Goal: Navigation & Orientation: Find specific page/section

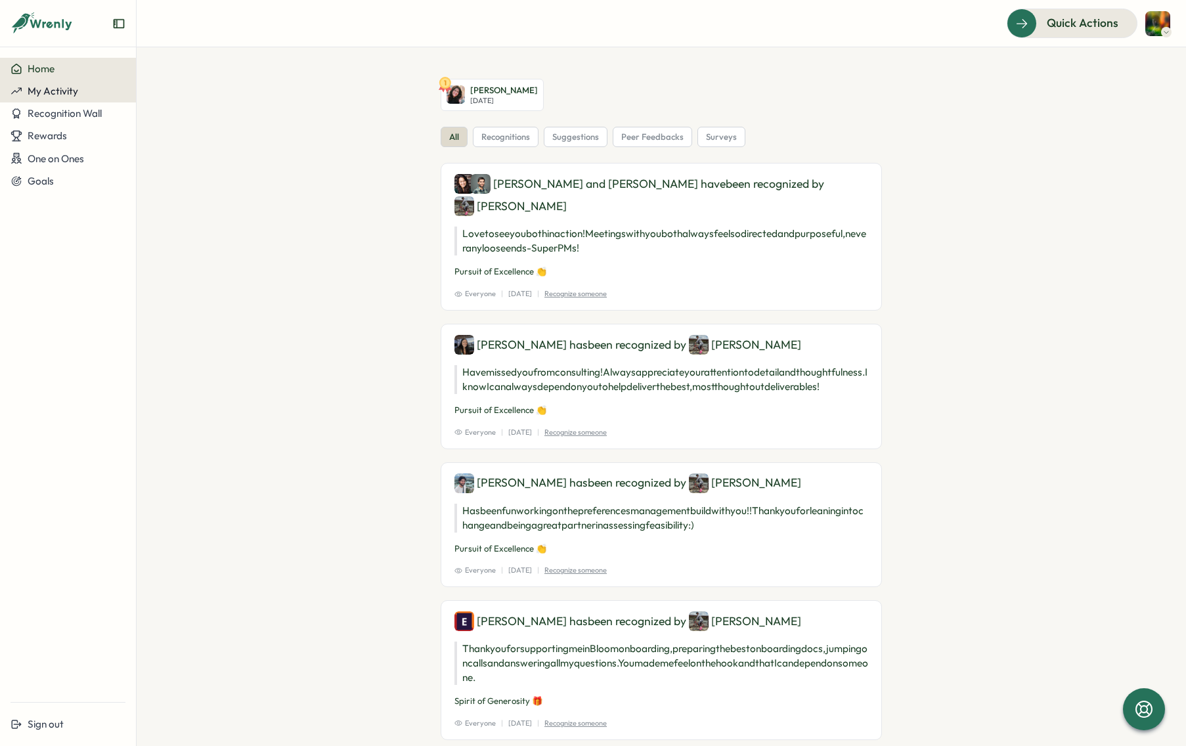
click at [83, 89] on div "My Activity" at bounding box center [68, 91] width 115 height 12
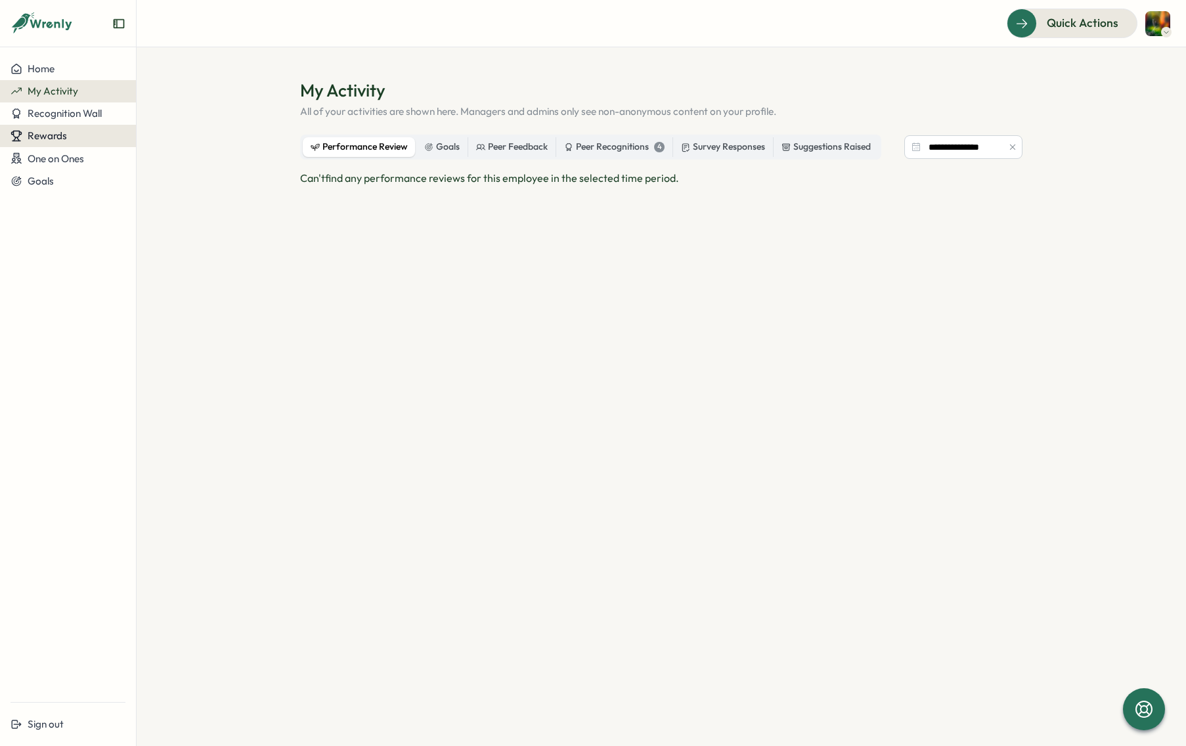
click at [87, 136] on div "Rewards" at bounding box center [68, 136] width 115 height 12
click at [148, 144] on div "Redeem Rewards" at bounding box center [178, 135] width 89 height 25
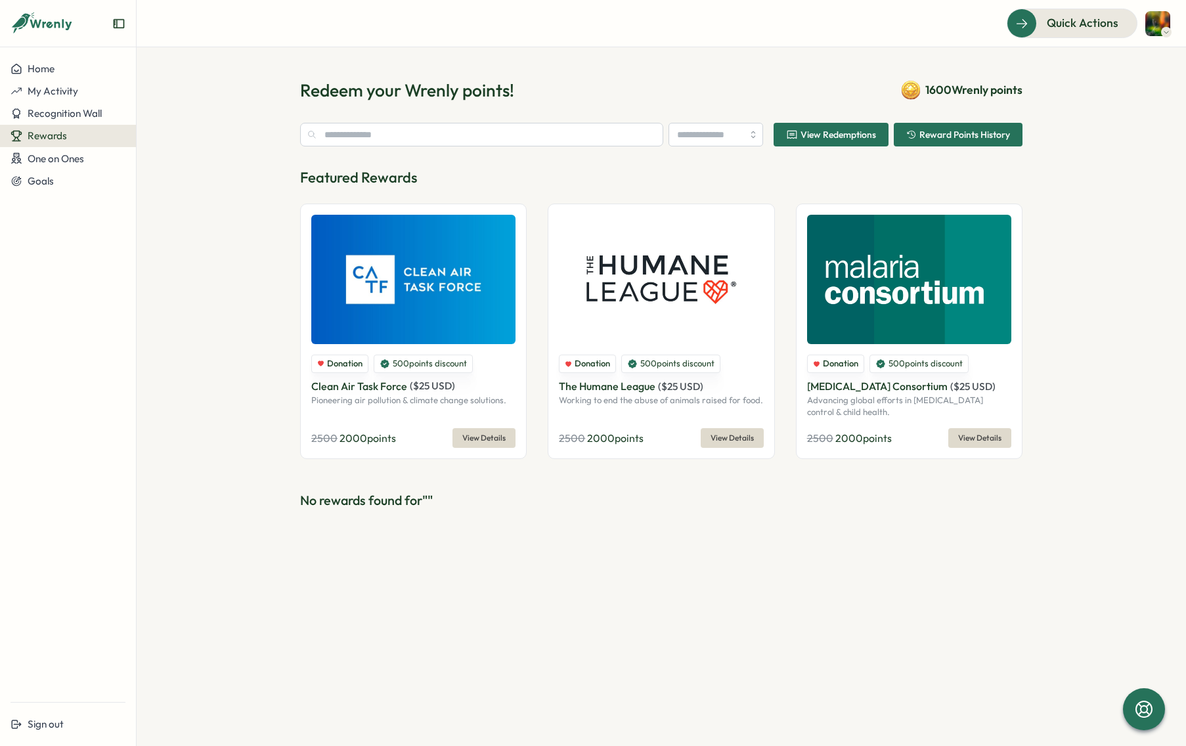
click at [858, 135] on span "View Redemptions" at bounding box center [839, 134] width 76 height 9
click at [91, 166] on button "One on Ones" at bounding box center [68, 158] width 136 height 23
click at [81, 113] on span "Recognition Wall" at bounding box center [65, 113] width 74 height 12
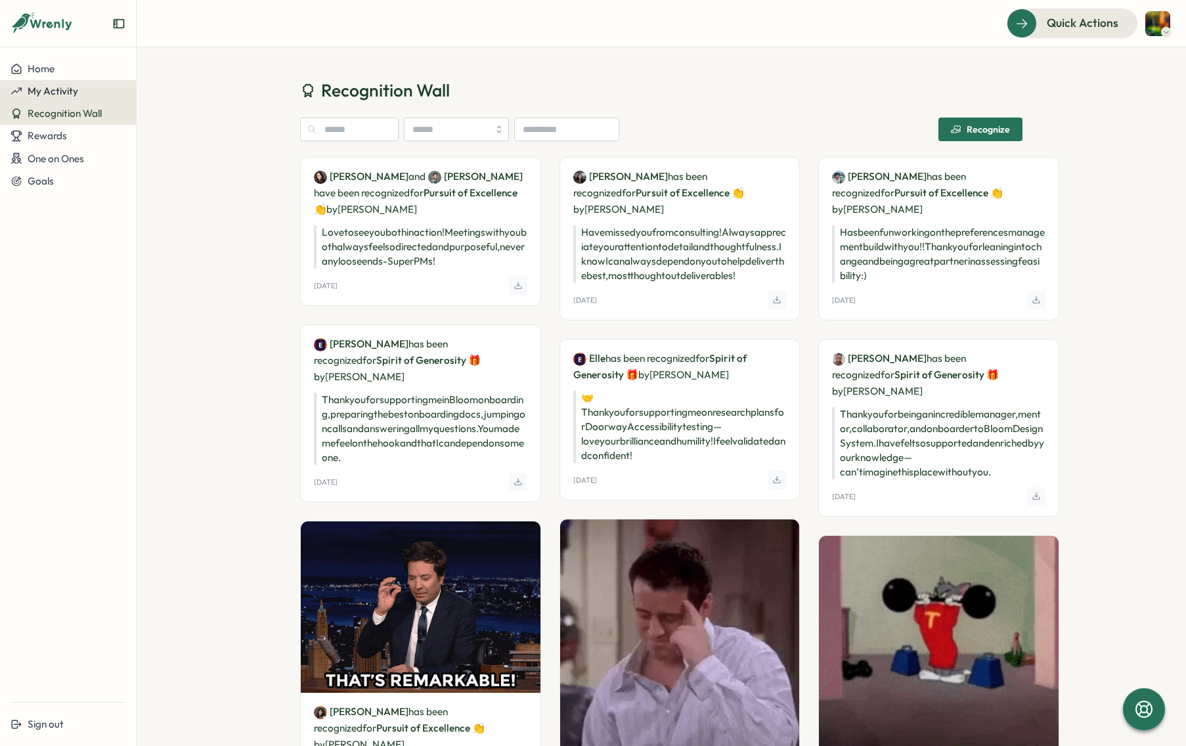
click at [69, 88] on span "My Activity" at bounding box center [53, 91] width 51 height 12
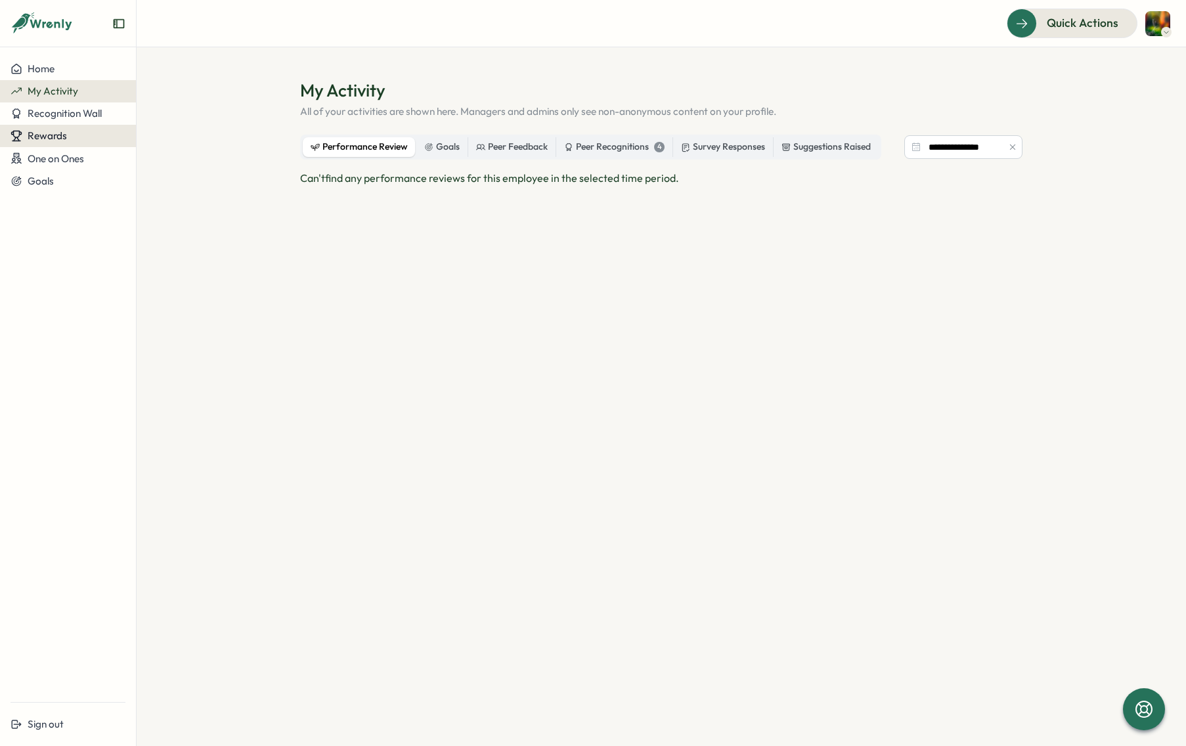
click at [61, 135] on span "Rewards" at bounding box center [47, 135] width 39 height 12
click at [89, 133] on div "Rewards" at bounding box center [68, 136] width 115 height 12
